Goal: Task Accomplishment & Management: Manage account settings

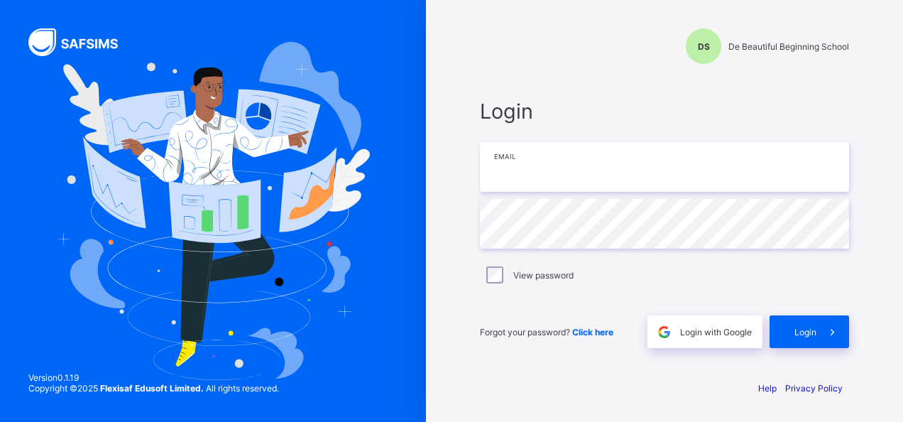
click at [520, 172] on input "email" at bounding box center [664, 167] width 369 height 50
type input "**********"
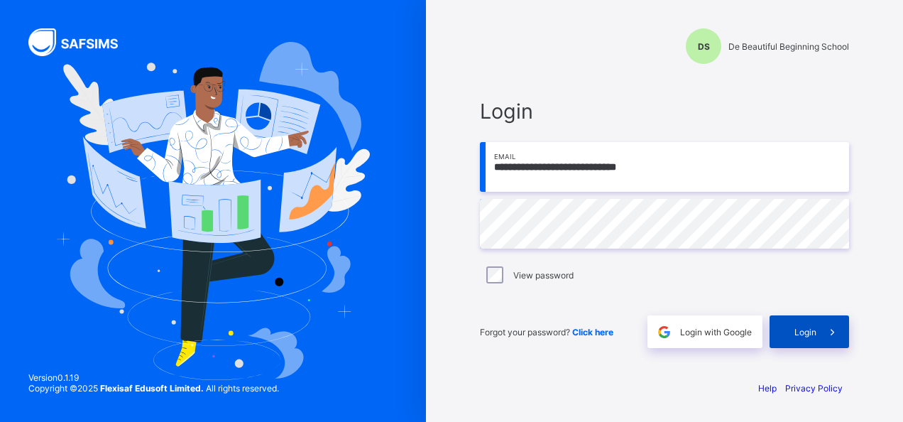
click at [784, 327] on div "Login" at bounding box center [810, 331] width 80 height 33
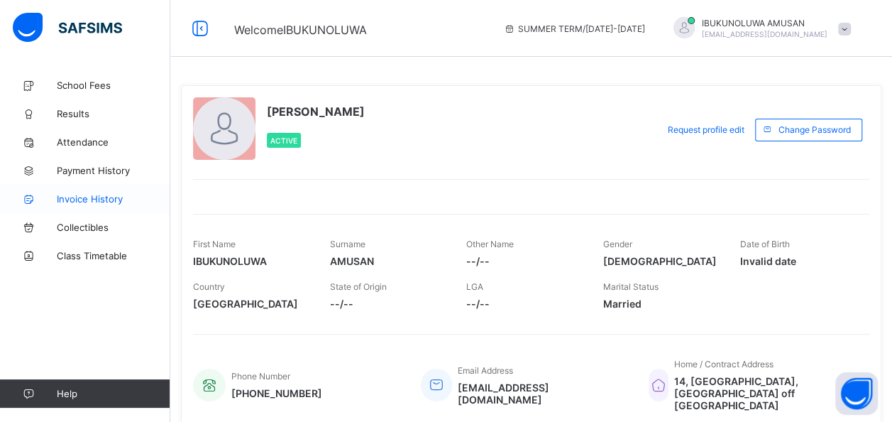
click at [73, 201] on span "Invoice History" at bounding box center [114, 198] width 114 height 11
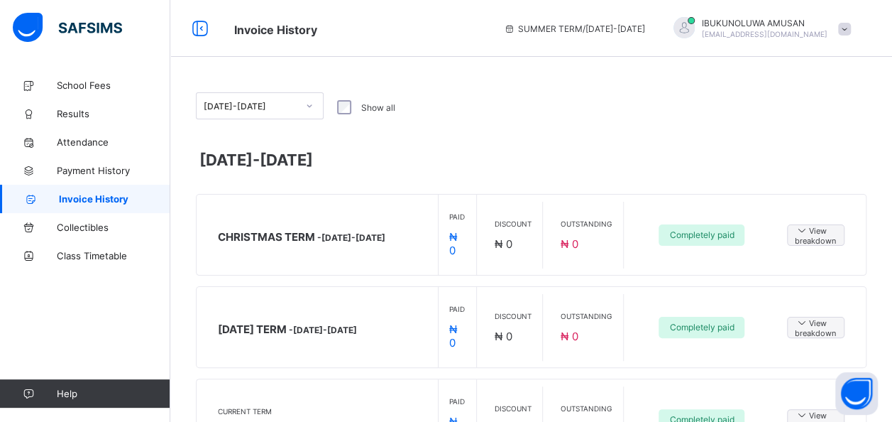
click at [775, 33] on span "[EMAIL_ADDRESS][DOMAIN_NAME]" at bounding box center [765, 34] width 126 height 9
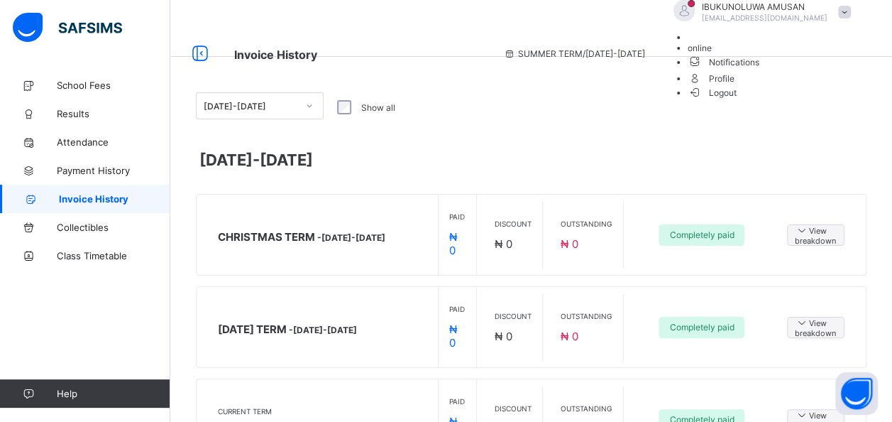
click at [737, 100] on span "Logout" at bounding box center [712, 92] width 49 height 15
